Goal: Navigation & Orientation: Find specific page/section

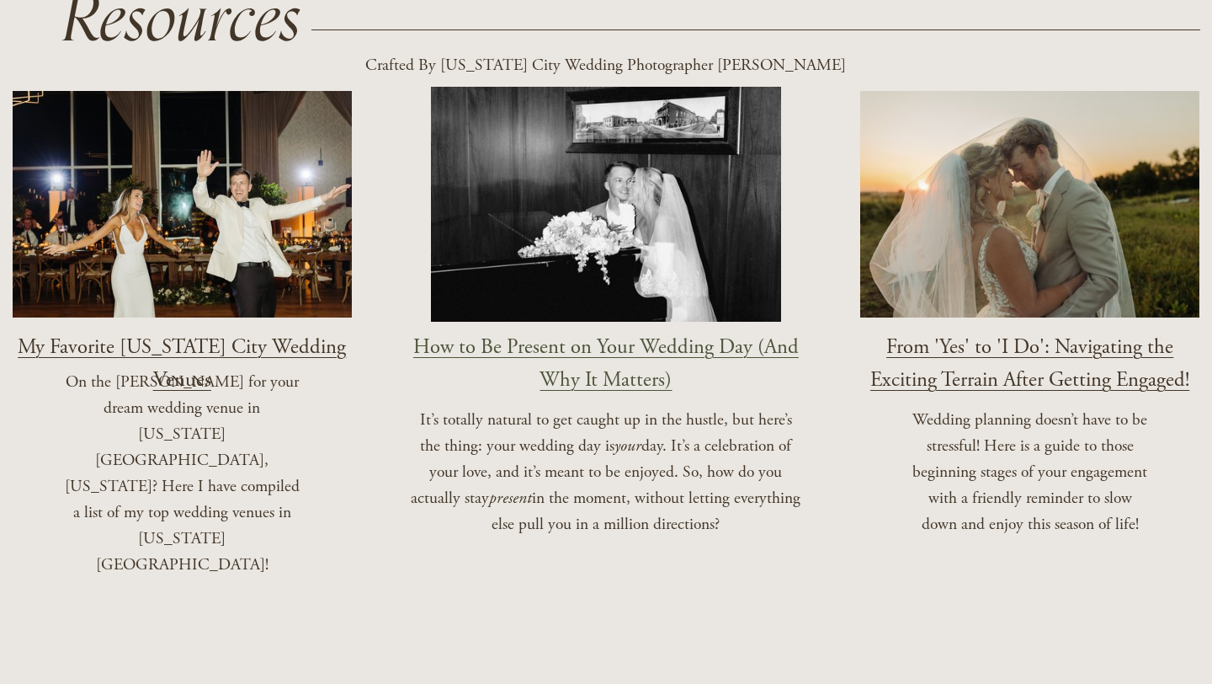
scroll to position [1766, 0]
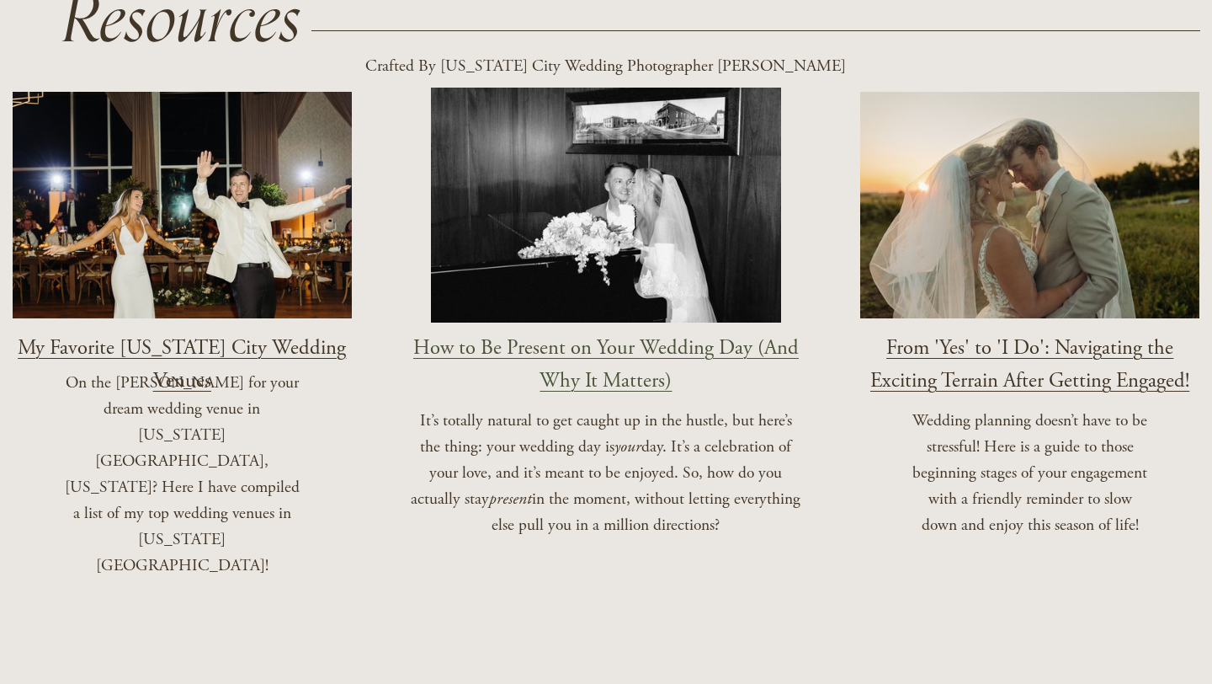
click at [242, 334] on span "My Favorite [US_STATE] City Wedding Venues" at bounding box center [182, 364] width 328 height 60
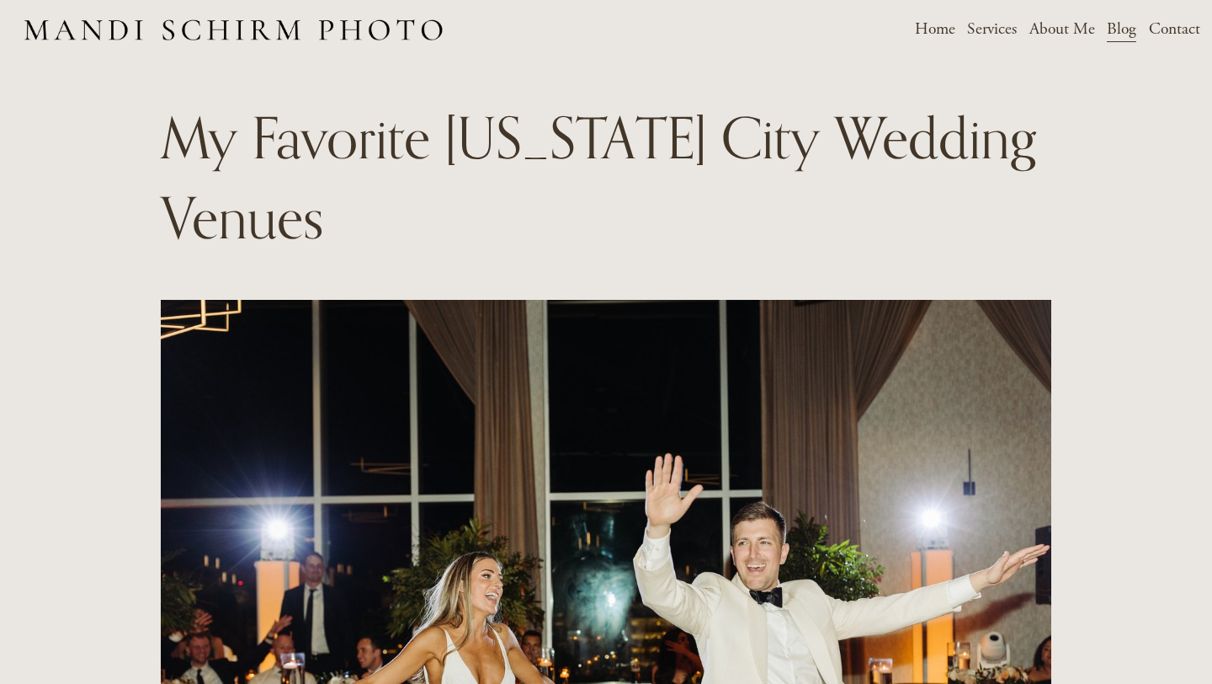
click at [0, 0] on span "Weddings" at bounding box center [0, 0] width 0 height 0
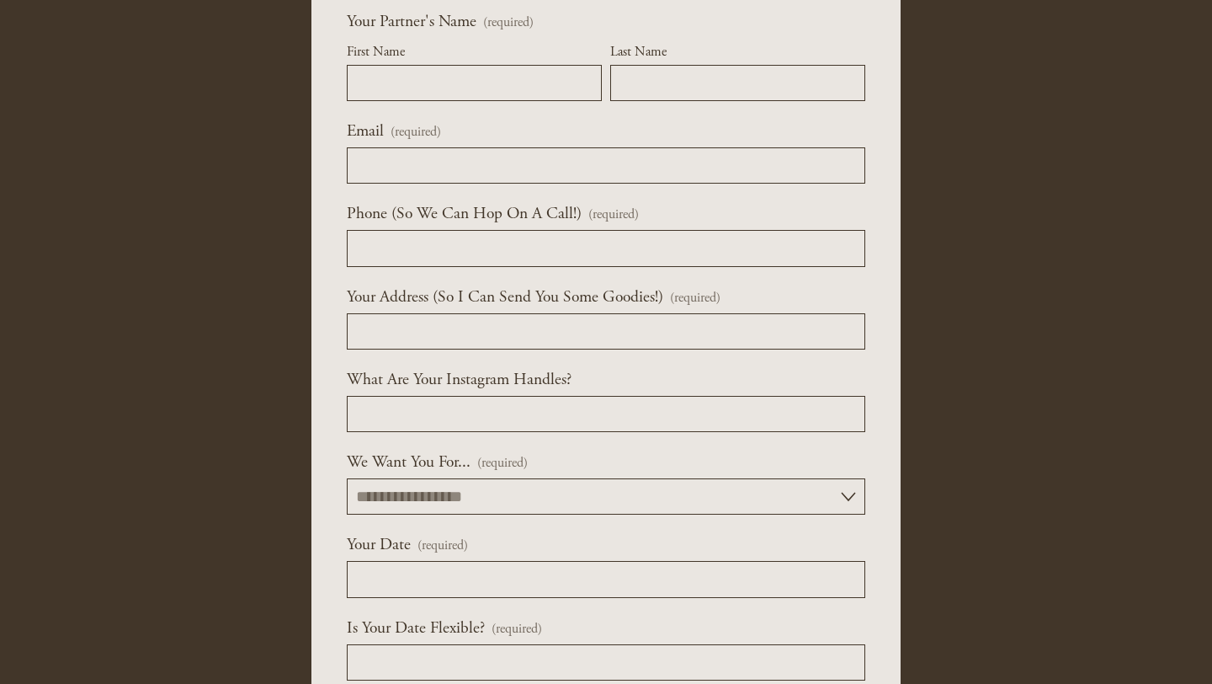
scroll to position [5596, 0]
